Goal: Find specific page/section: Find specific page/section

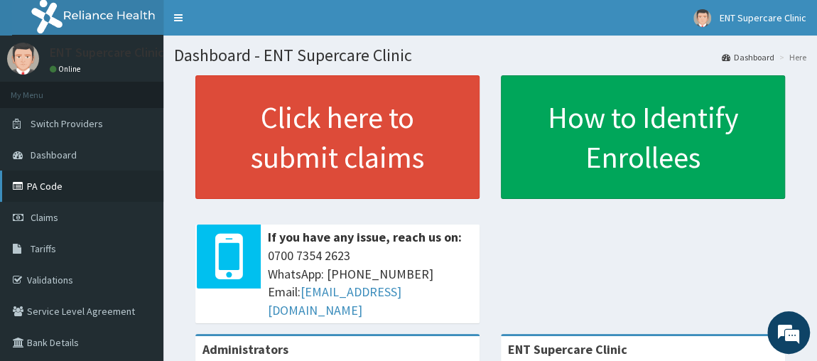
click at [66, 183] on link "PA Code" at bounding box center [81, 185] width 163 height 31
click at [52, 177] on link "PA Code" at bounding box center [81, 185] width 163 height 31
click at [62, 183] on link "PA Code" at bounding box center [81, 185] width 163 height 31
click at [66, 187] on link "PA Code" at bounding box center [81, 185] width 163 height 31
click at [48, 180] on link "PA Code" at bounding box center [81, 185] width 163 height 31
